Goal: Information Seeking & Learning: Compare options

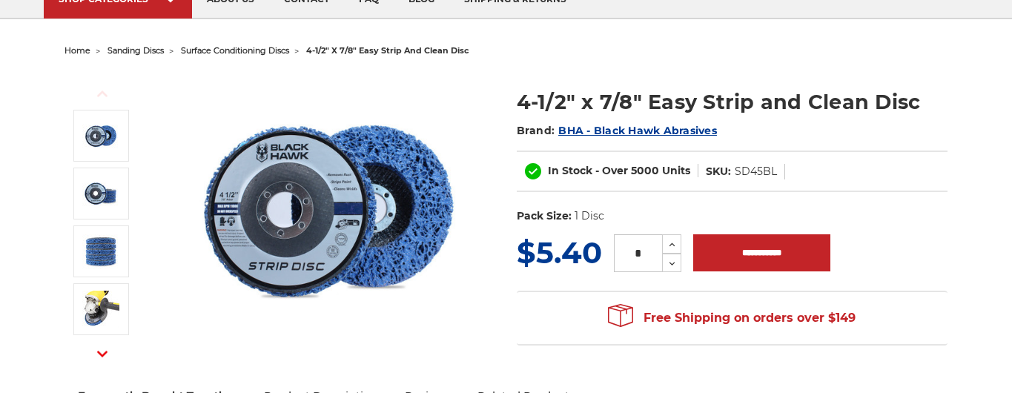
scroll to position [148, 0]
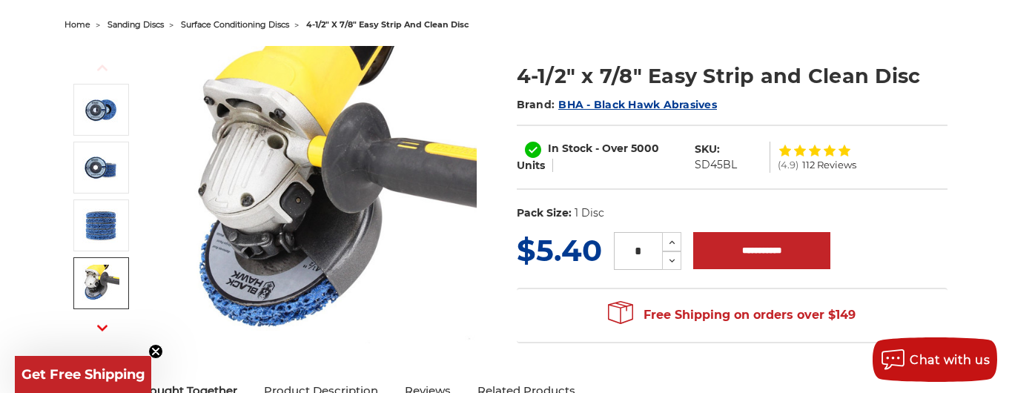
click at [90, 280] on img at bounding box center [100, 283] width 37 height 37
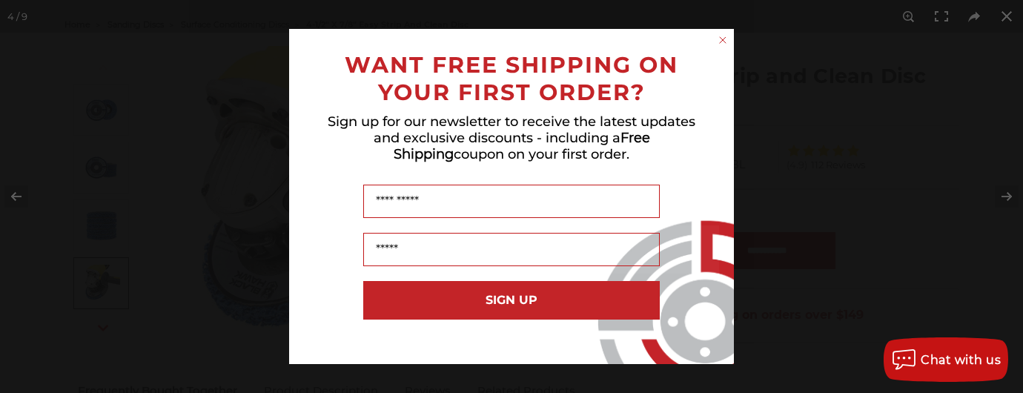
click at [1007, 198] on div "Close dialog WANT FREE SHIPPING ON YOUR FIRST ORDER? Sign up for our newsletter…" at bounding box center [511, 196] width 1023 height 393
click at [720, 43] on icon "Close dialog" at bounding box center [723, 40] width 6 height 6
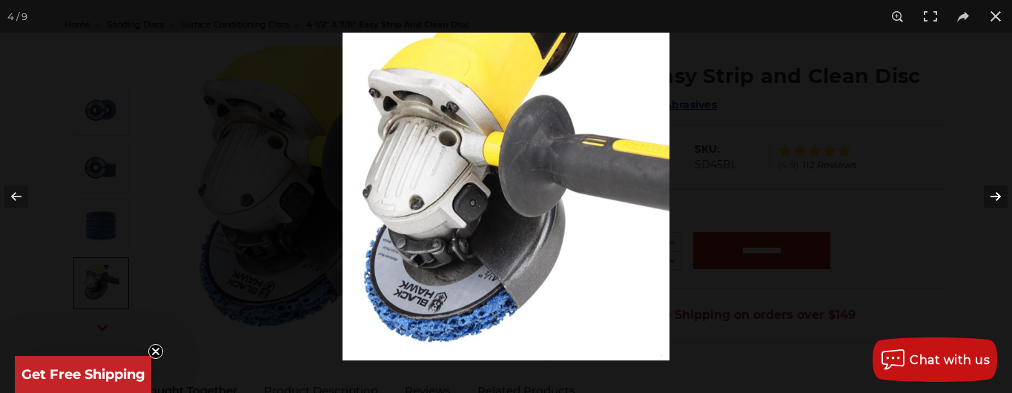
click at [991, 206] on button at bounding box center [986, 196] width 52 height 74
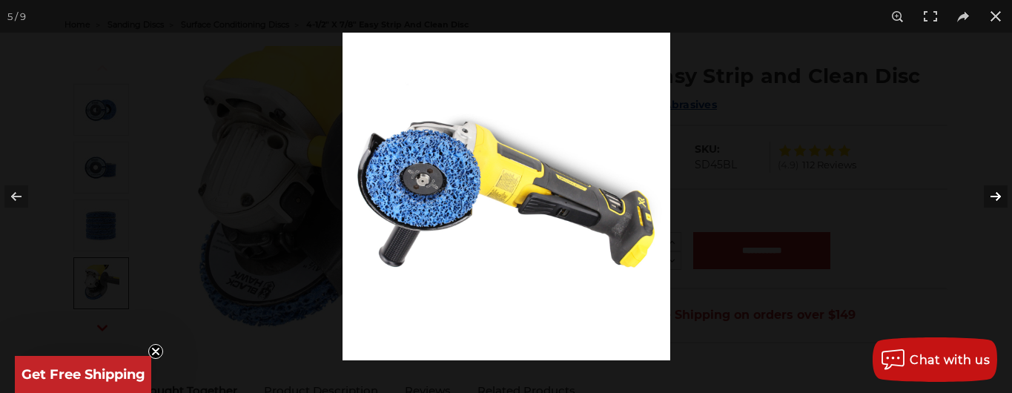
click at [995, 204] on button at bounding box center [986, 196] width 52 height 74
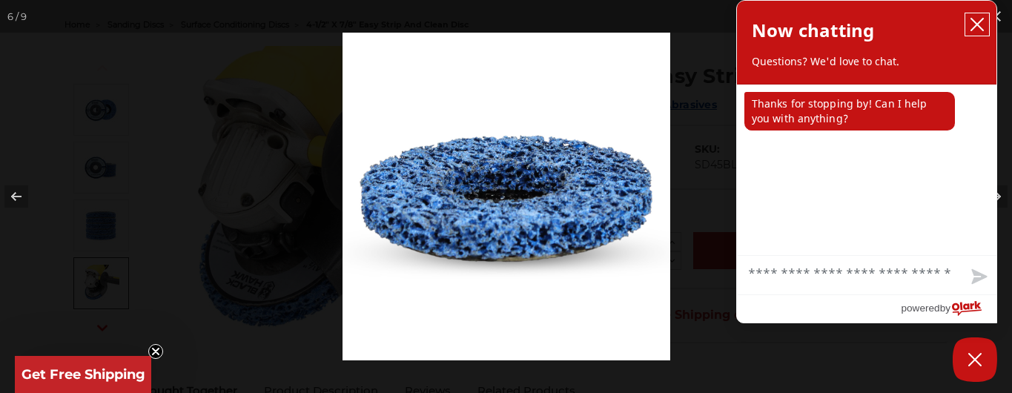
click at [976, 30] on icon "close chatbox" at bounding box center [977, 25] width 12 height 12
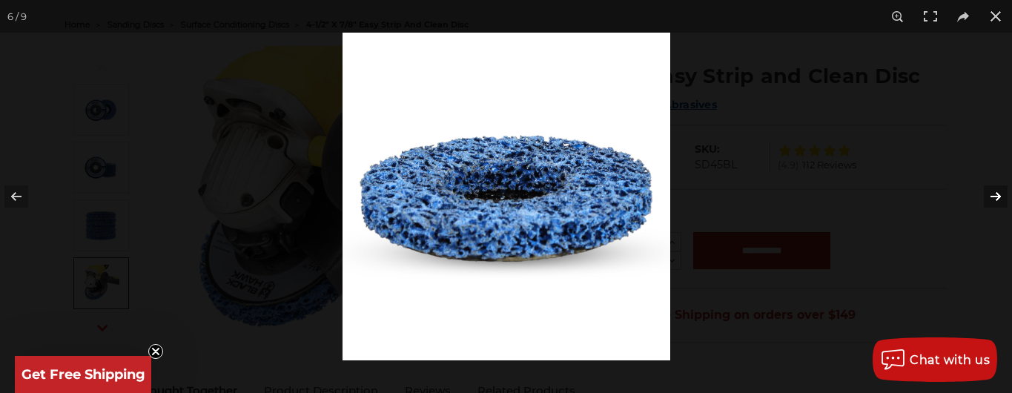
click at [996, 191] on button at bounding box center [986, 196] width 52 height 74
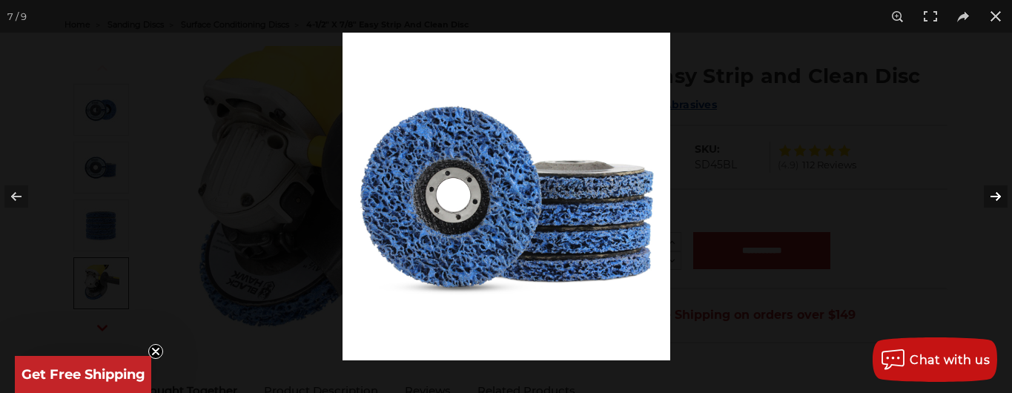
click at [996, 191] on button at bounding box center [986, 196] width 52 height 74
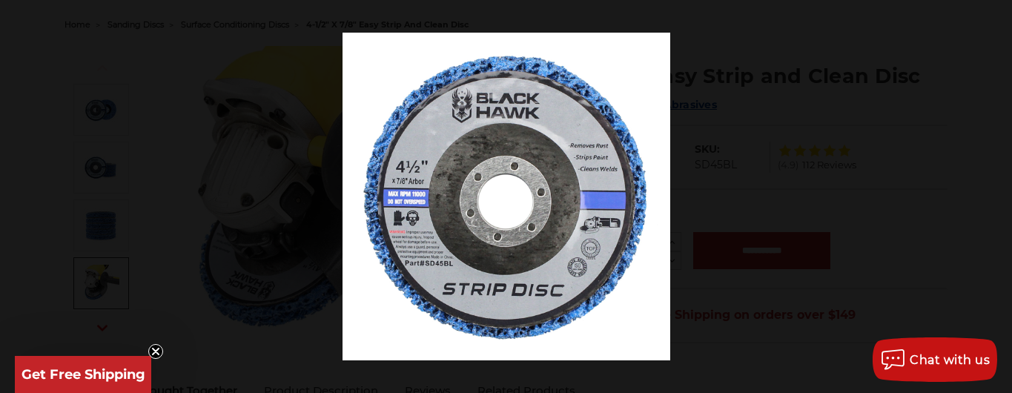
click at [996, 192] on button at bounding box center [986, 196] width 52 height 74
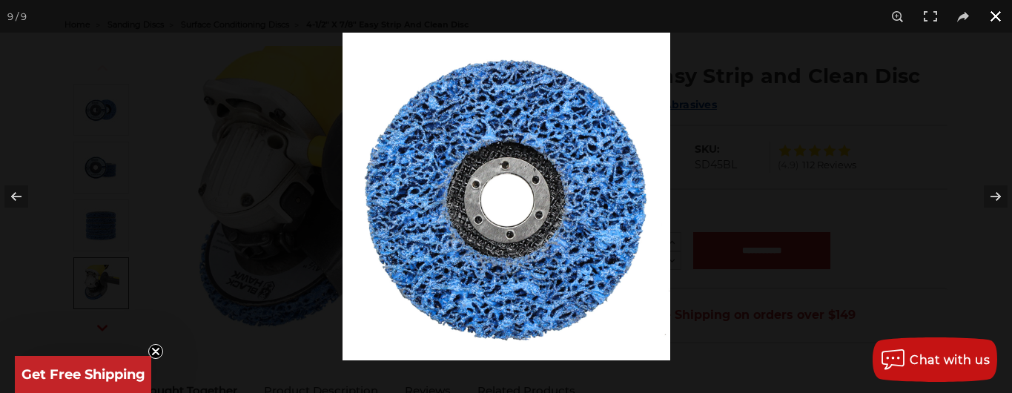
click at [1002, 18] on button at bounding box center [995, 16] width 33 height 33
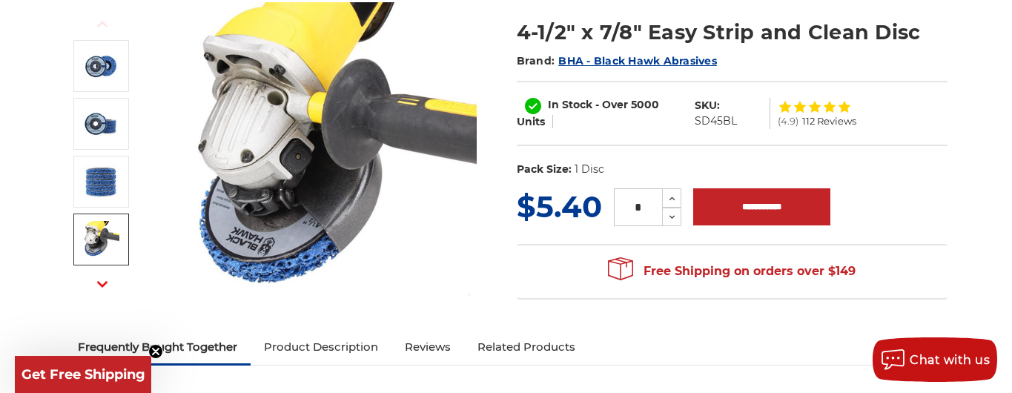
scroll to position [445, 0]
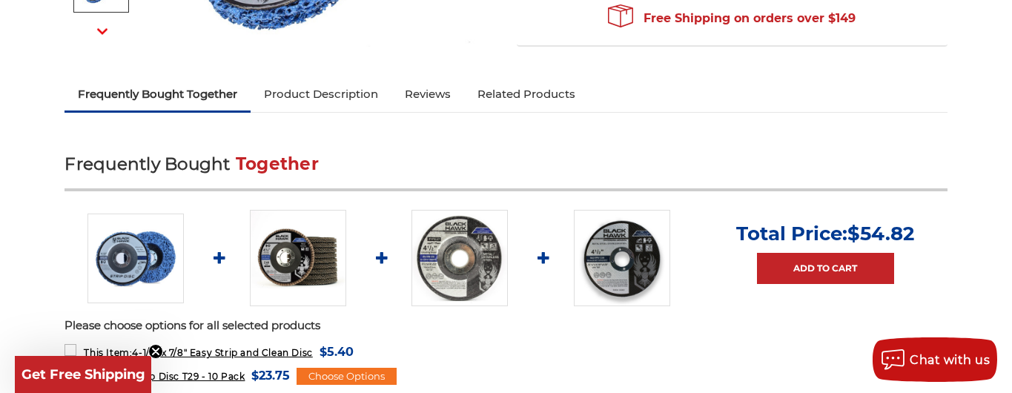
click at [317, 86] on link "Product Description" at bounding box center [321, 94] width 141 height 33
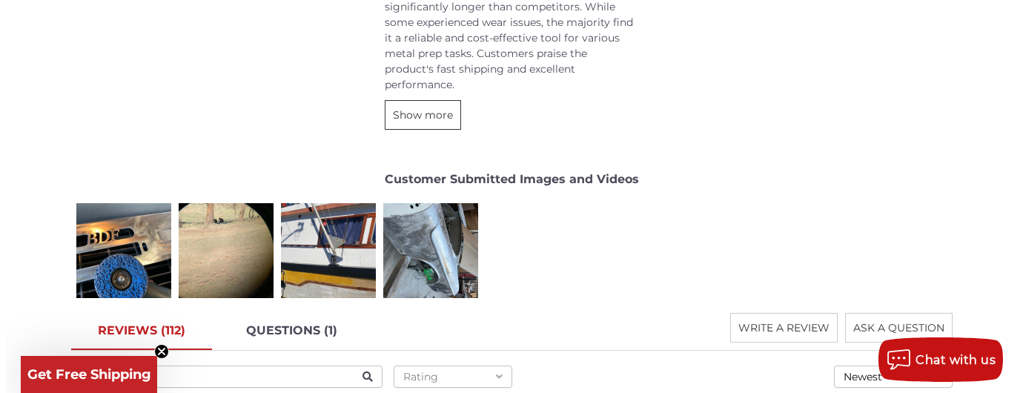
scroll to position [2386, 0]
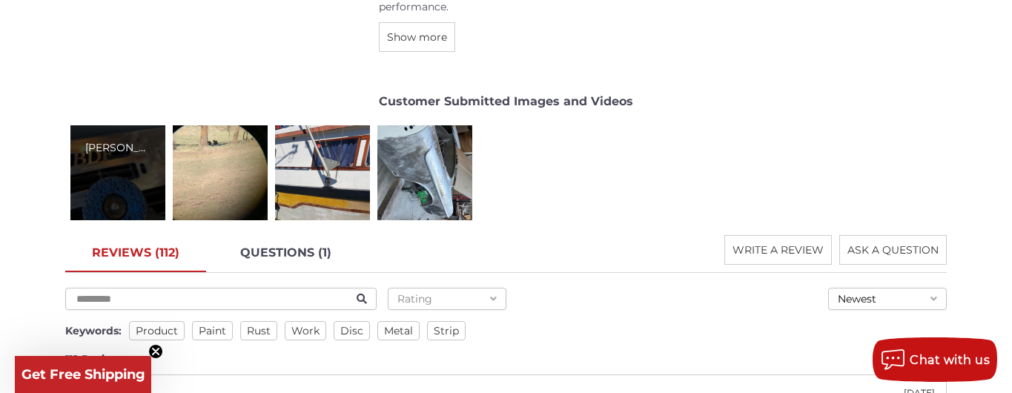
click at [127, 179] on div "[PERSON_NAME]" at bounding box center [117, 172] width 95 height 95
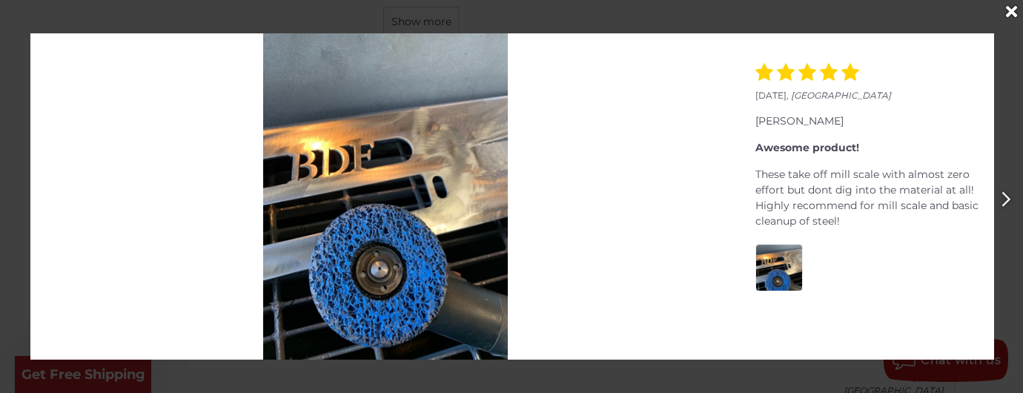
click at [997, 198] on button "Next" at bounding box center [1006, 199] width 34 height 34
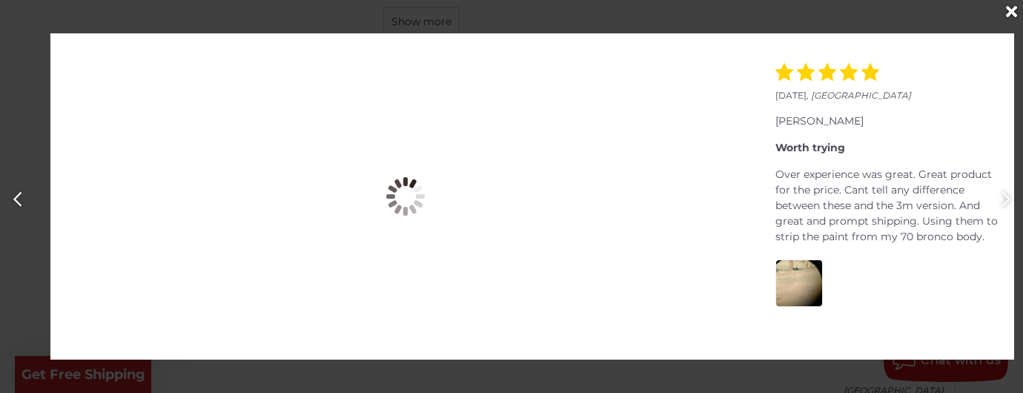
scroll to position [0, 1023]
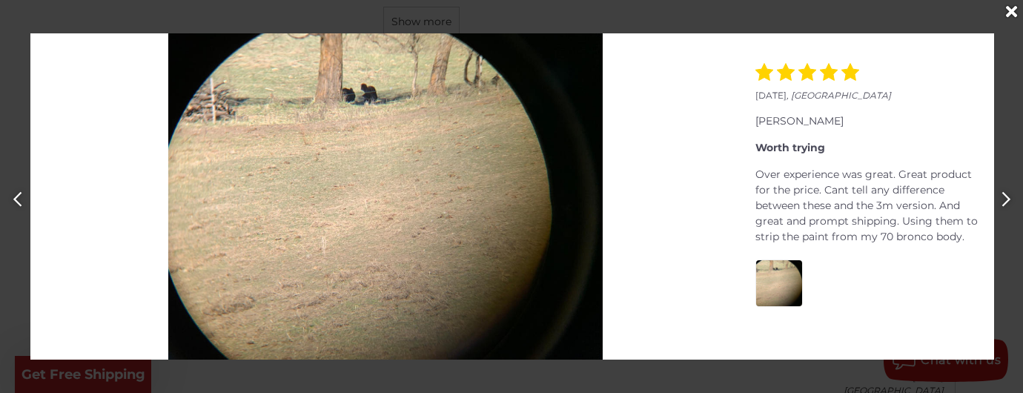
click at [999, 198] on button "Next" at bounding box center [1006, 199] width 34 height 34
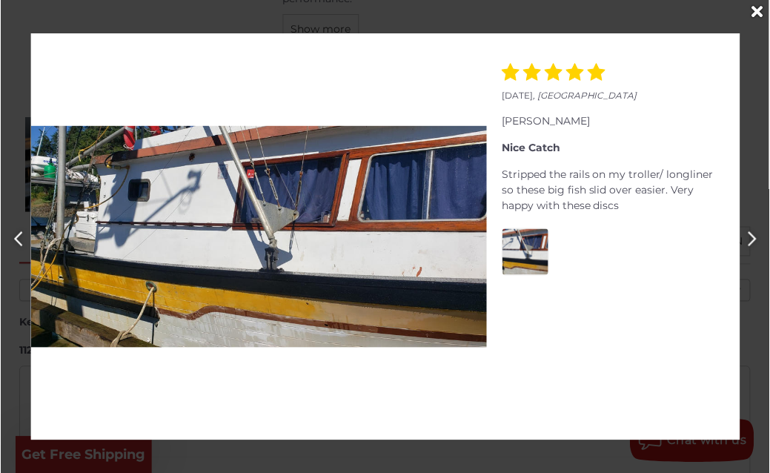
scroll to position [0, 1541]
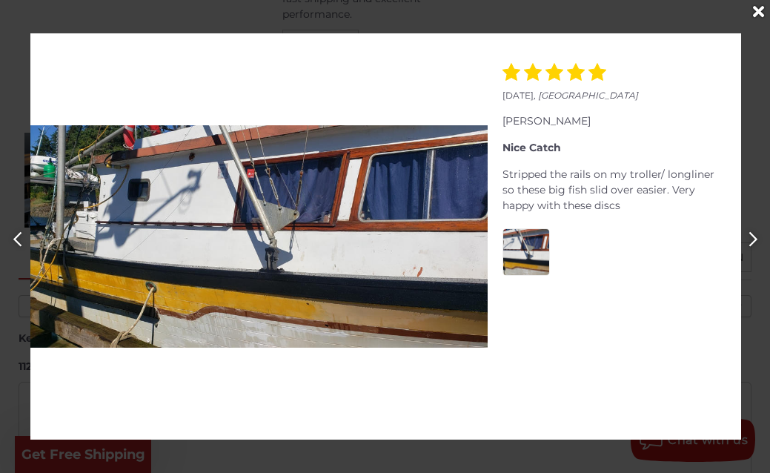
click at [752, 236] on icon "Next" at bounding box center [754, 239] width 10 height 16
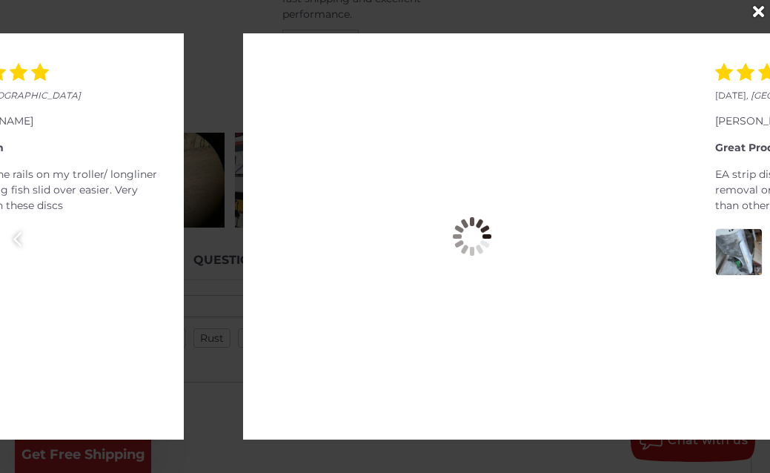
scroll to position [0, 2311]
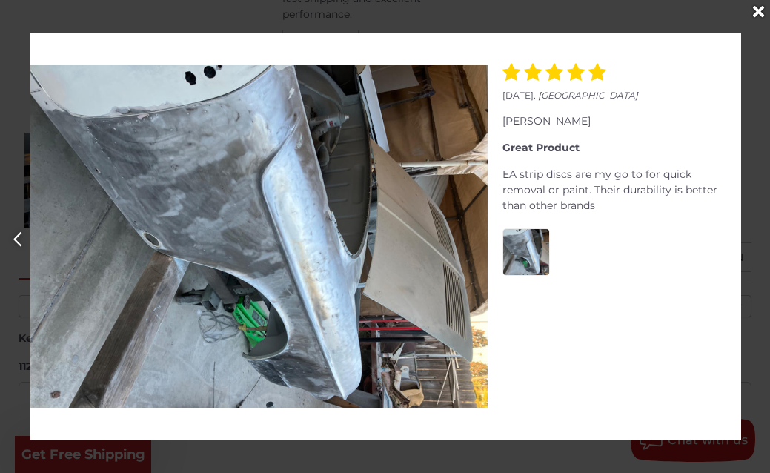
click at [752, 16] on div "Close" at bounding box center [759, 12] width 24 height 24
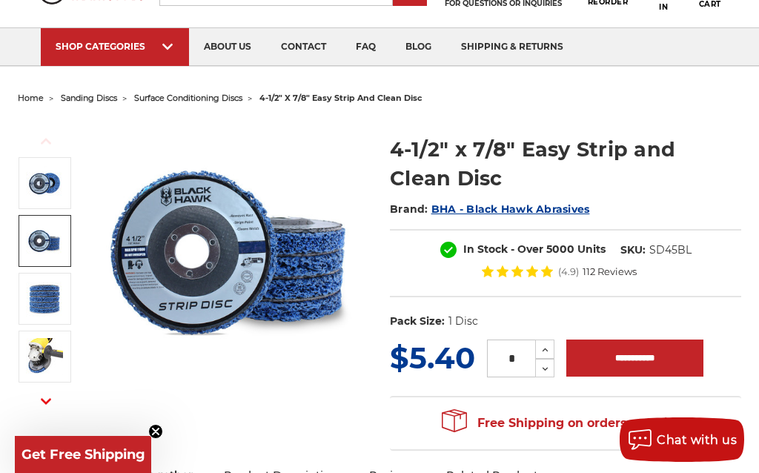
scroll to position [74, 0]
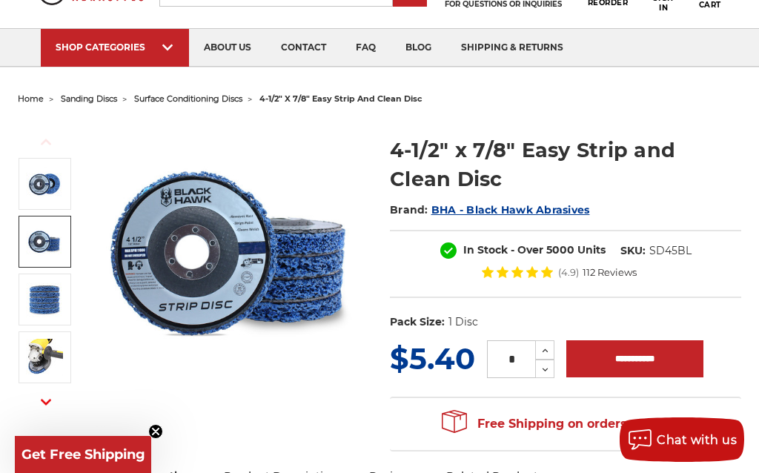
click at [208, 99] on span "surface conditioning discs" at bounding box center [188, 98] width 108 height 10
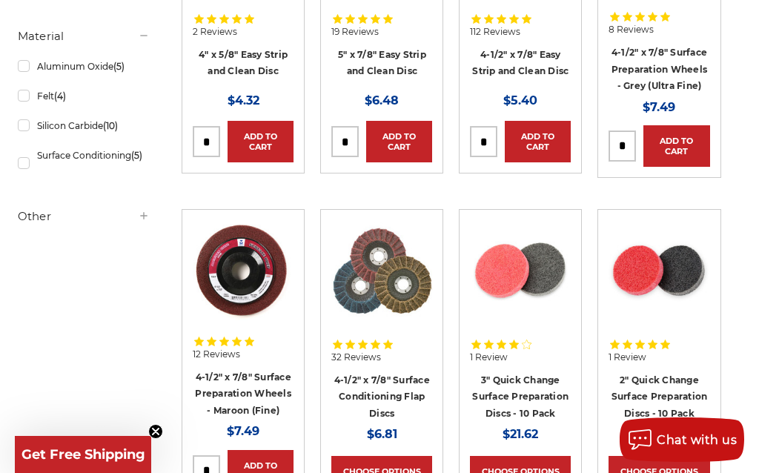
scroll to position [519, 0]
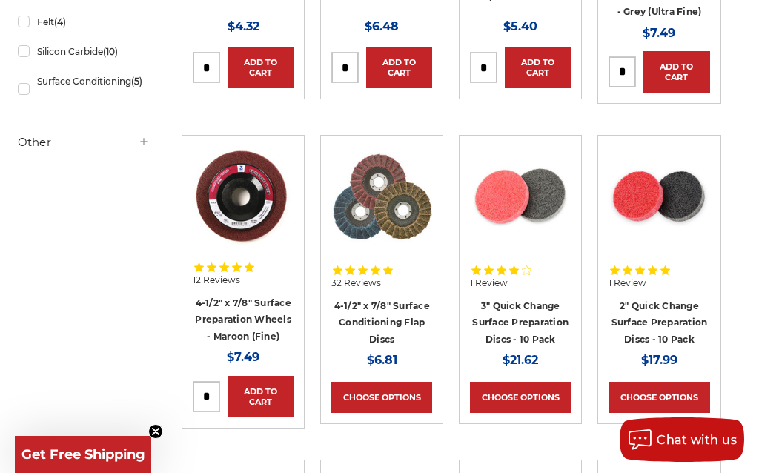
click at [431, 222] on img at bounding box center [381, 197] width 101 height 99
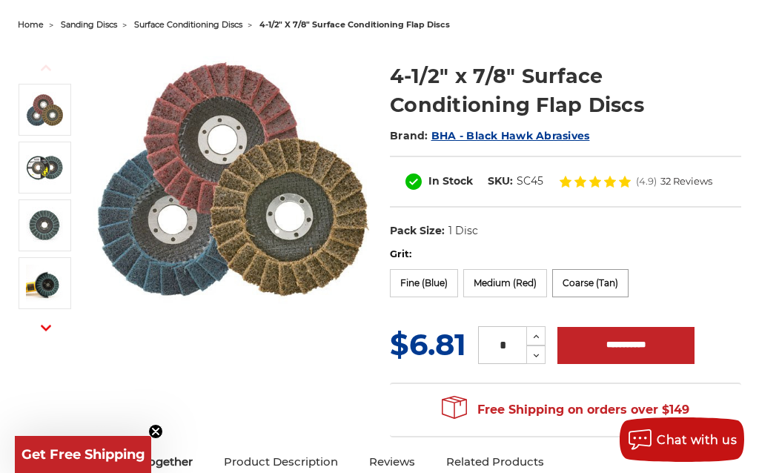
click at [572, 282] on label "Coarse (Tan)" at bounding box center [590, 283] width 76 height 28
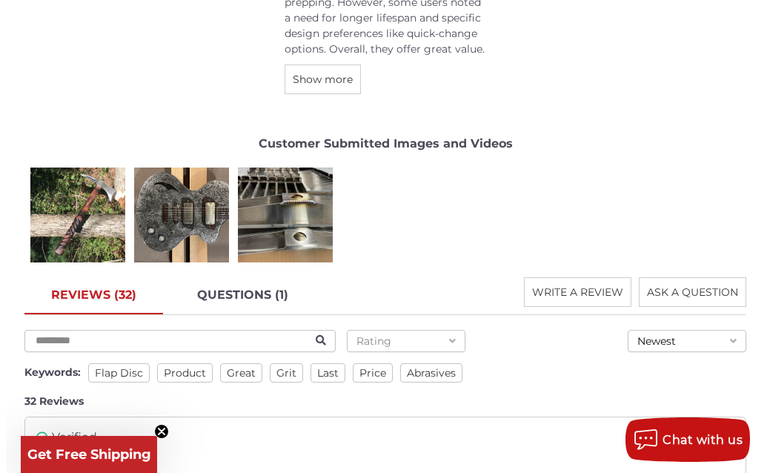
scroll to position [2298, 0]
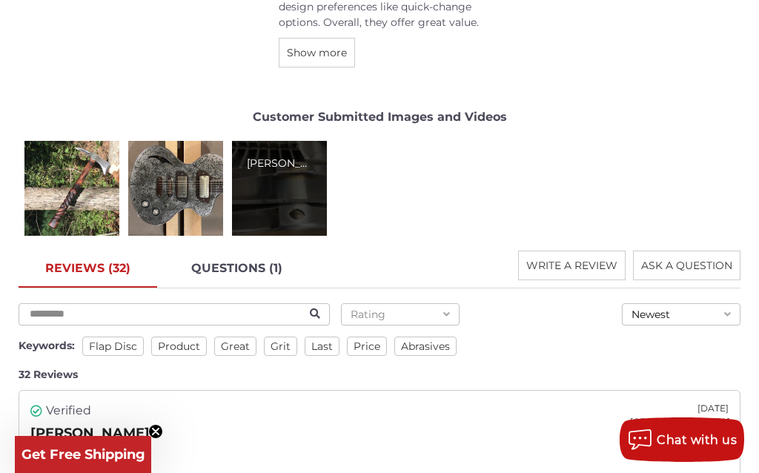
click at [299, 206] on div "Jason W." at bounding box center [279, 188] width 95 height 95
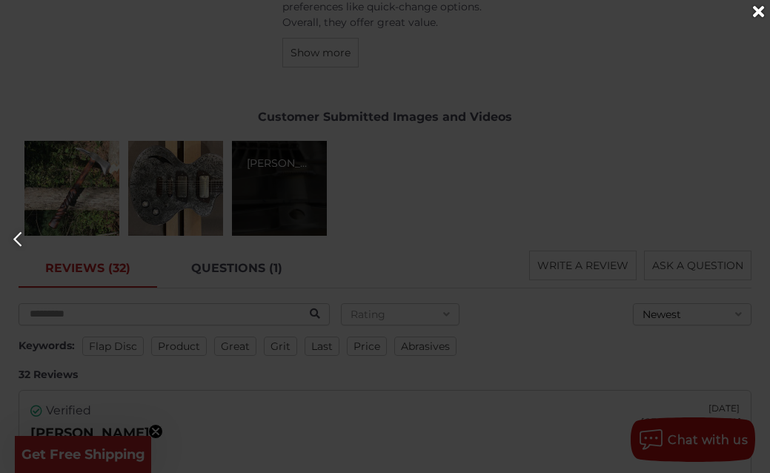
scroll to position [0, 1541]
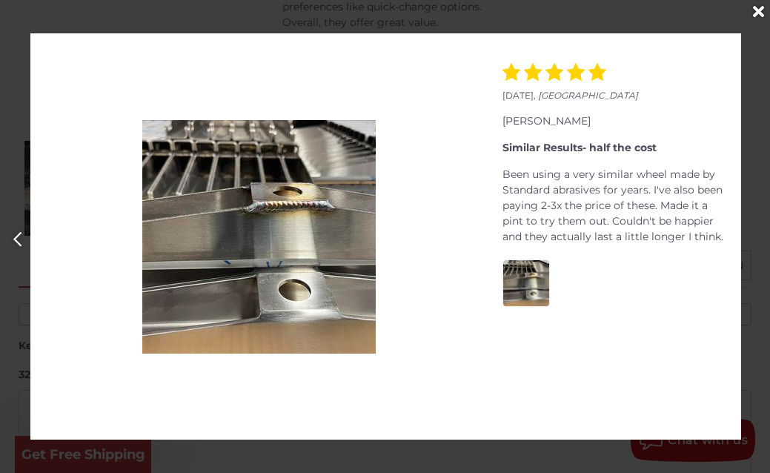
click at [755, 1] on div "Close" at bounding box center [759, 12] width 24 height 24
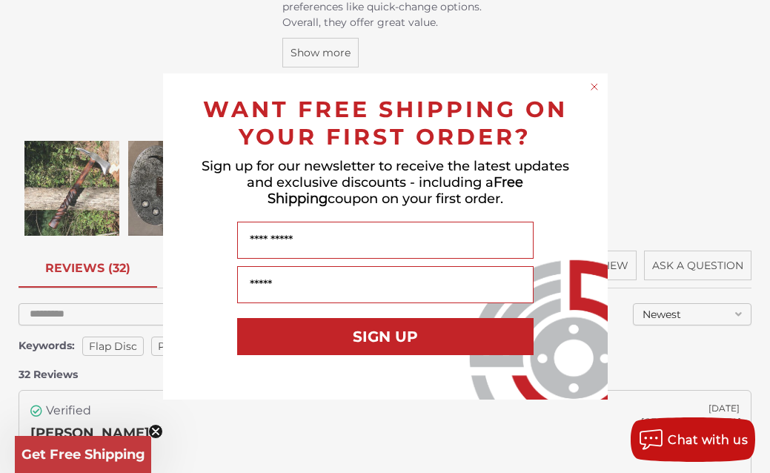
click at [598, 83] on circle "Close dialog" at bounding box center [594, 87] width 14 height 14
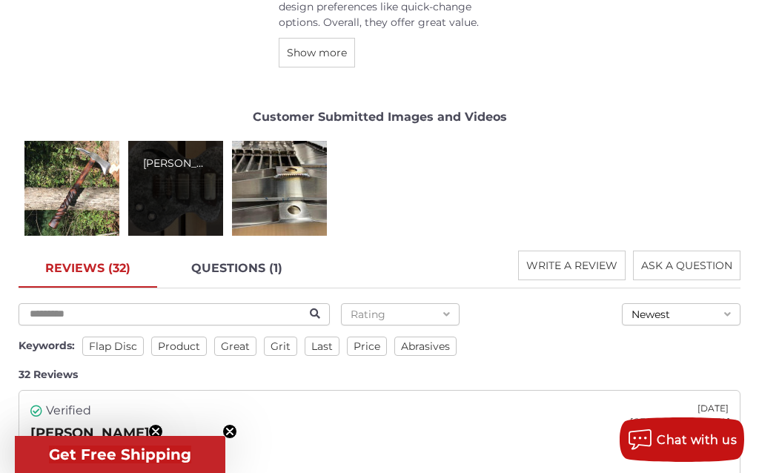
click at [201, 163] on div "Zack N." at bounding box center [175, 164] width 65 height 16
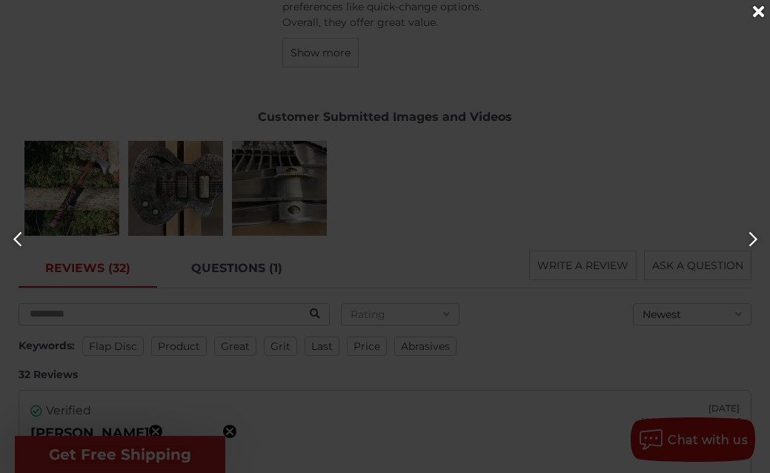
scroll to position [0, 770]
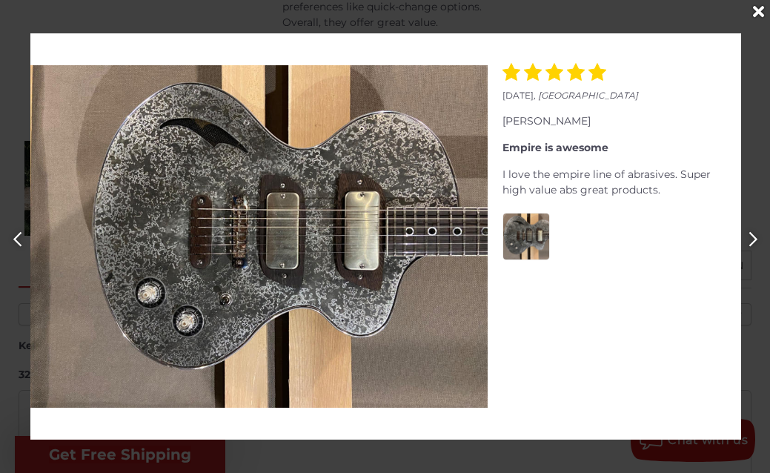
click at [755, 6] on icon "Close" at bounding box center [758, 12] width 11 height 16
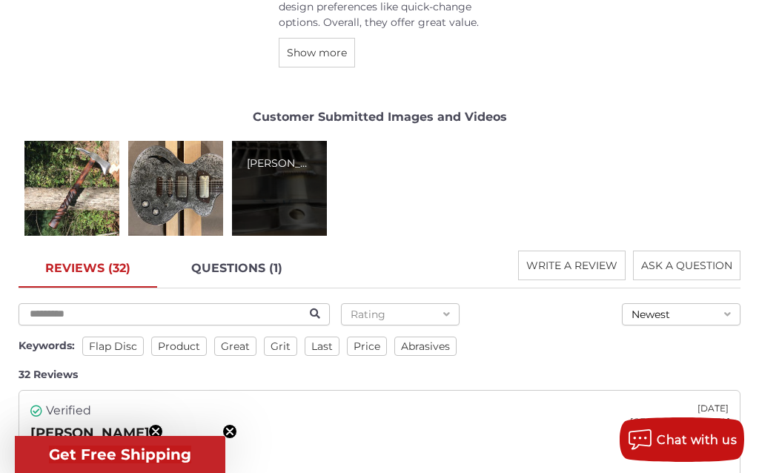
click at [309, 184] on div "Jason W." at bounding box center [279, 188] width 95 height 95
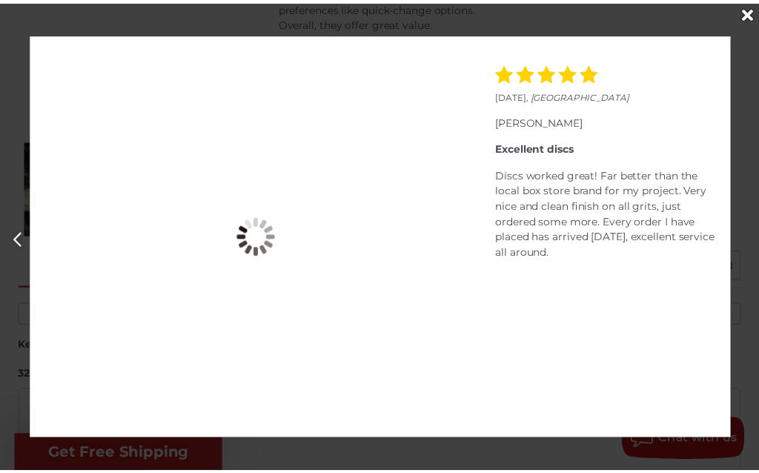
scroll to position [0, 1541]
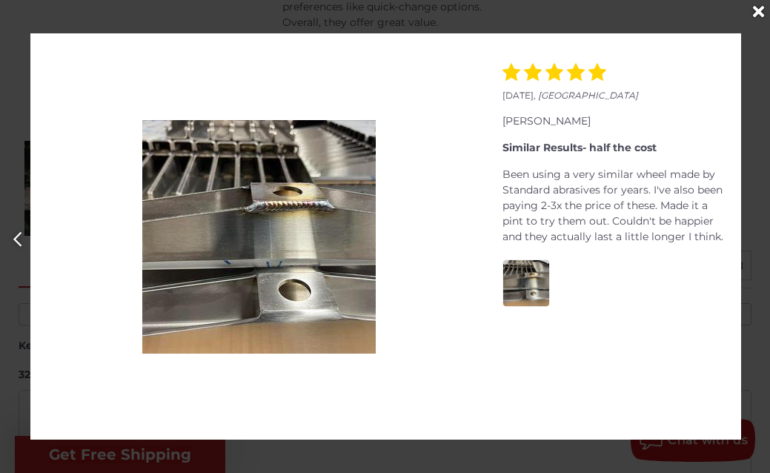
click at [758, 13] on icon "Close" at bounding box center [758, 12] width 11 height 16
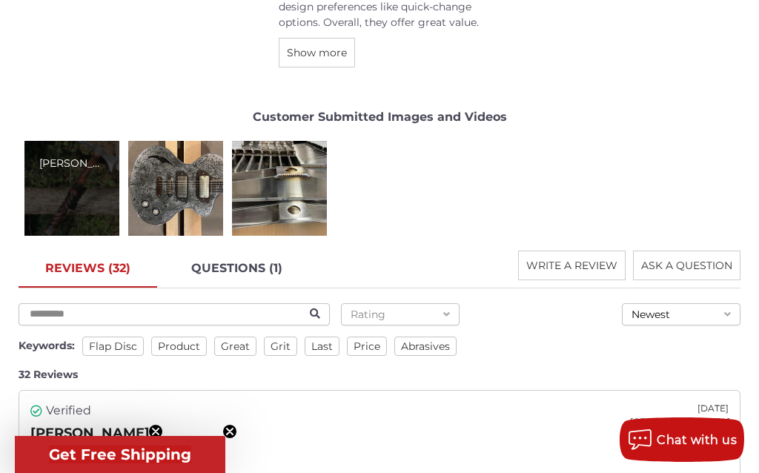
click at [79, 202] on div "Adam A." at bounding box center [71, 188] width 95 height 95
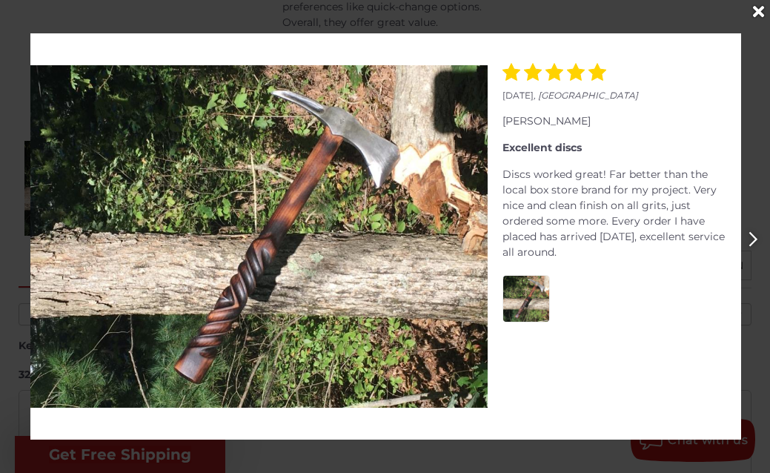
click at [751, 15] on div "Close" at bounding box center [759, 12] width 24 height 24
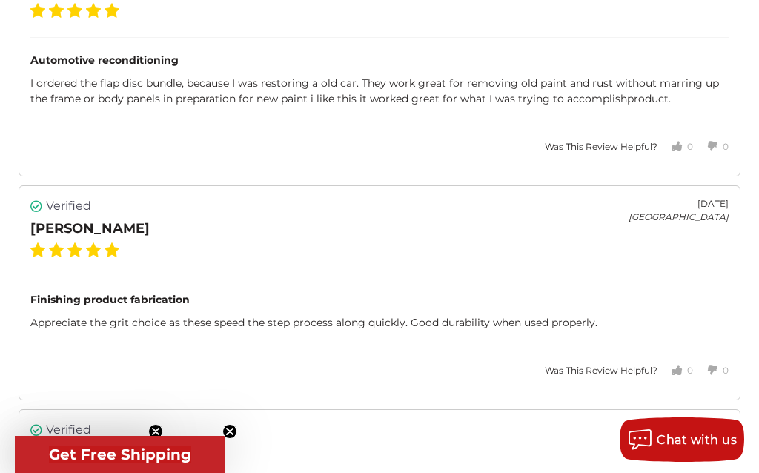
scroll to position [2743, 0]
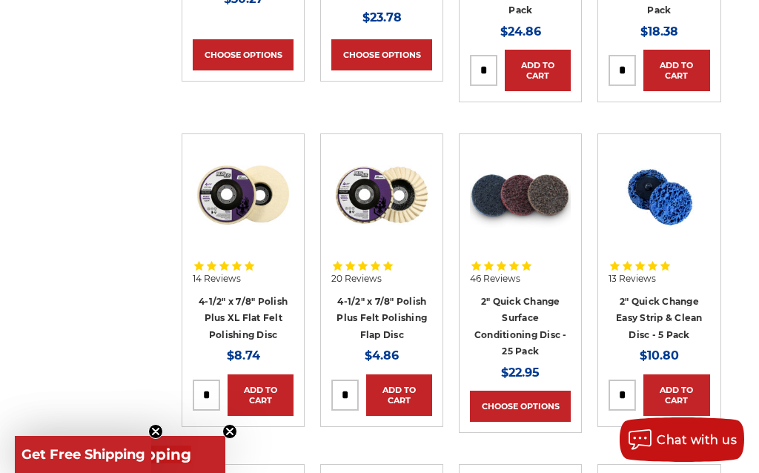
scroll to position [1260, 0]
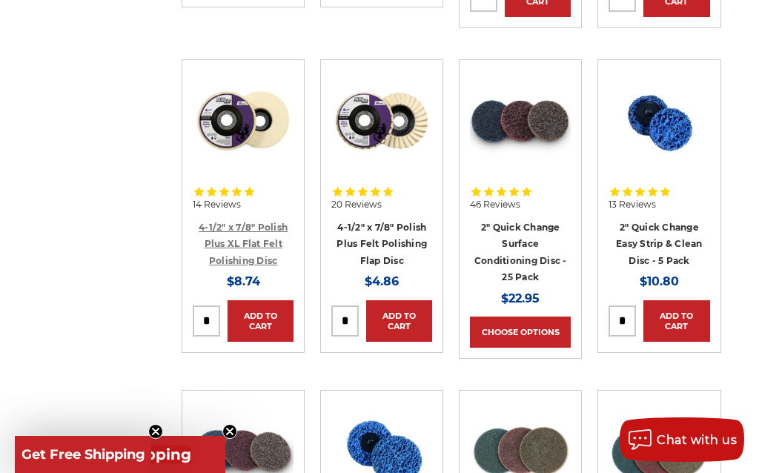
click at [235, 244] on link "4-1/2" x 7/8" Polish Plus XL Flat Felt Polishing Disc" at bounding box center [243, 244] width 89 height 44
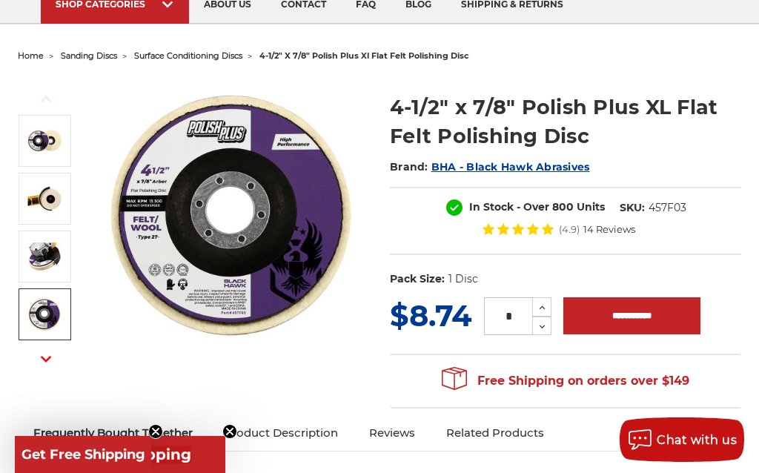
scroll to position [148, 0]
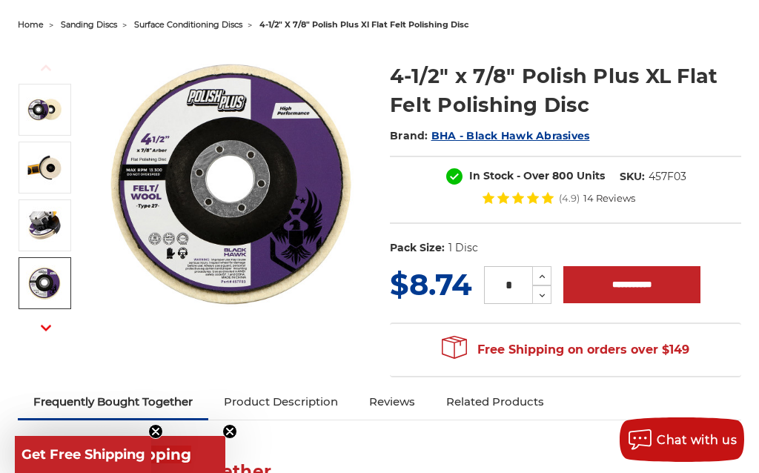
click at [45, 334] on button "Next" at bounding box center [46, 328] width 36 height 32
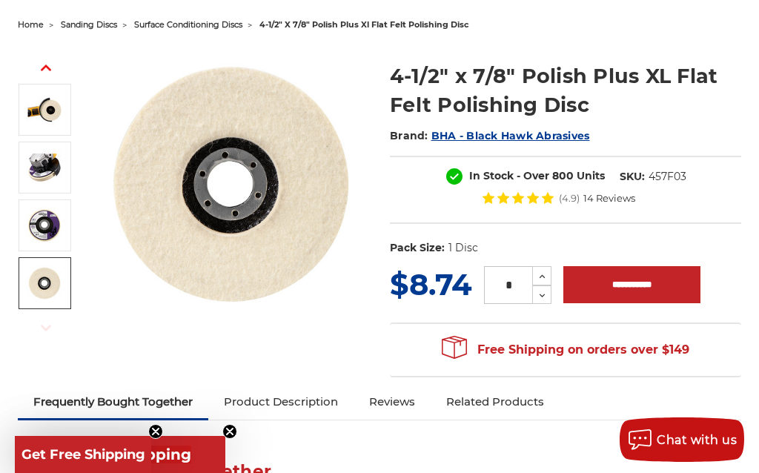
click at [52, 291] on img at bounding box center [44, 283] width 37 height 37
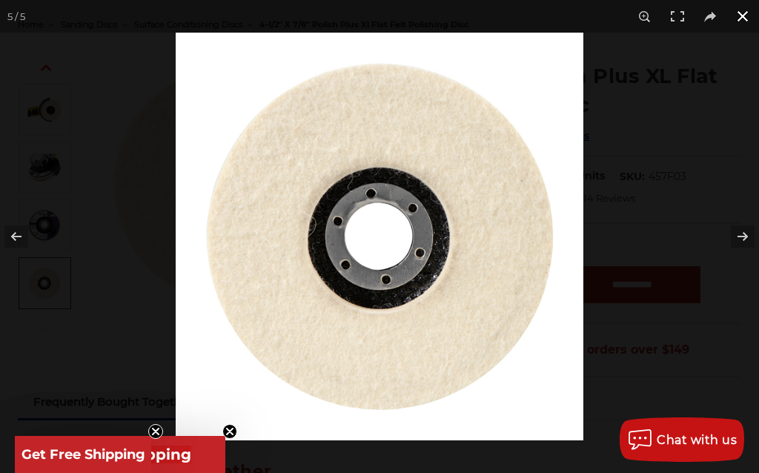
click at [747, 16] on button at bounding box center [743, 16] width 33 height 33
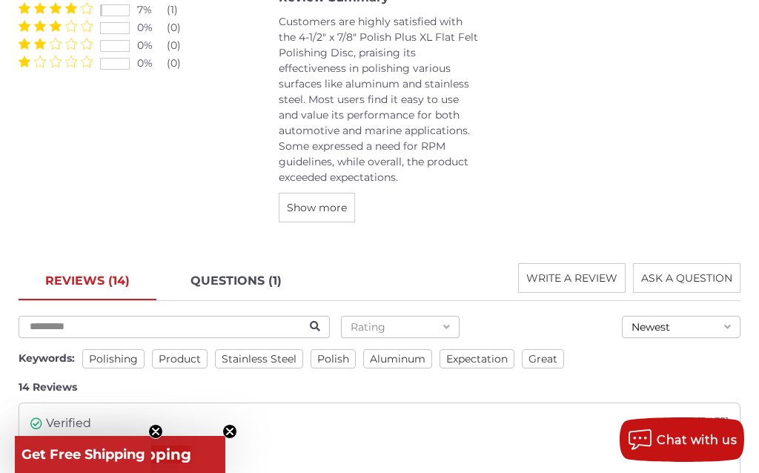
scroll to position [2076, 0]
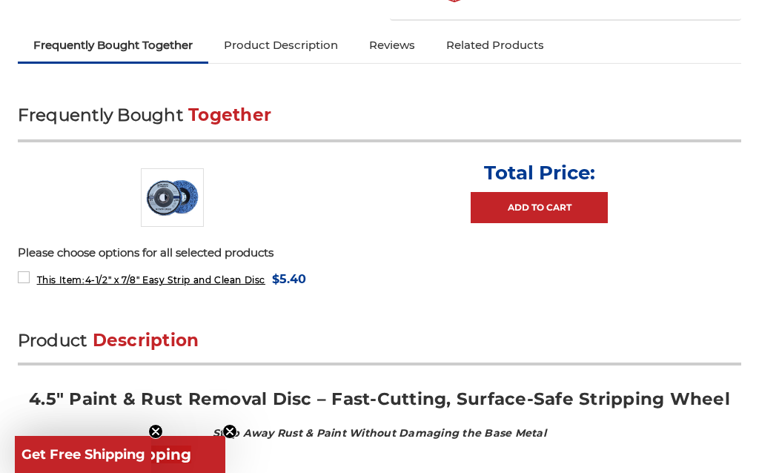
scroll to position [519, 0]
